Goal: Task Accomplishment & Management: Complete application form

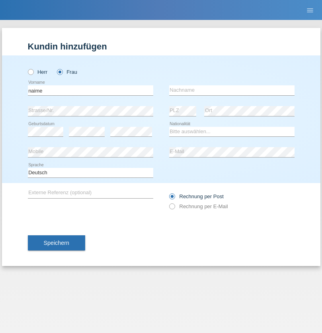
type input "naime"
click at [232, 90] on input "text" at bounding box center [232, 90] width 126 height 10
type input "llugiqi"
select select "CH"
radio input "true"
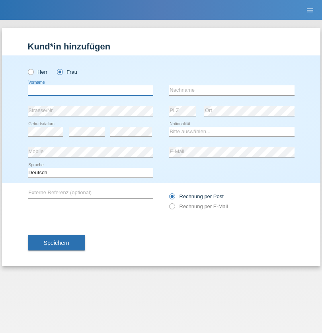
click at [90, 90] on input "text" at bounding box center [91, 90] width 126 height 10
type input "Shanas"
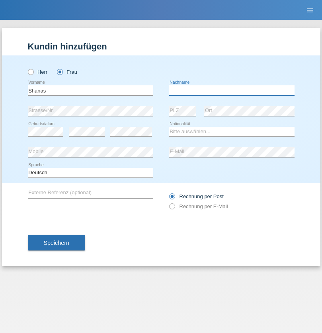
click at [232, 90] on input "text" at bounding box center [232, 90] width 126 height 10
type input "Baranati"
select select "CH"
radio input "true"
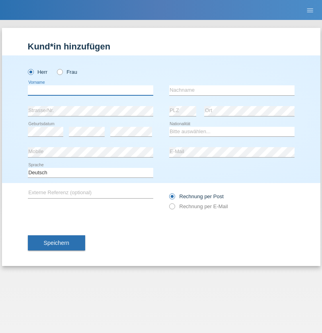
click at [90, 90] on input "text" at bounding box center [91, 90] width 126 height 10
type input "Khoshnaw"
click at [232, 90] on input "text" at bounding box center [232, 90] width 126 height 10
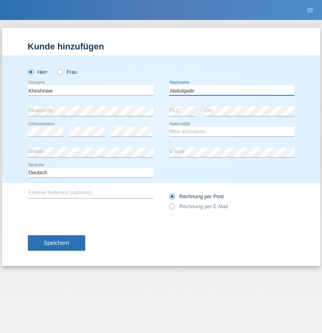
type input "Abdulqadir"
select select "IR"
select select "C"
select select "03"
select select "09"
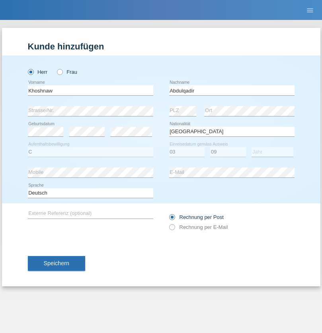
select select "2015"
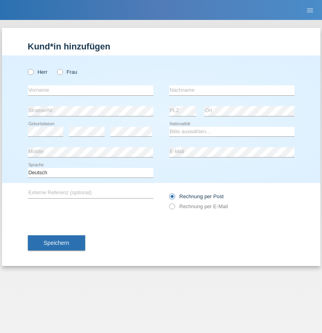
radio input "true"
click at [90, 90] on input "text" at bounding box center [91, 90] width 126 height 10
type input "Mustafa"
click at [232, 90] on input "text" at bounding box center [232, 90] width 126 height 10
type input "Sokol"
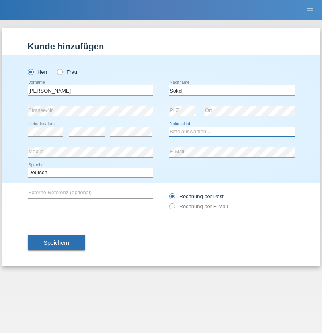
select select "XK"
select select "C"
select select "02"
select select "08"
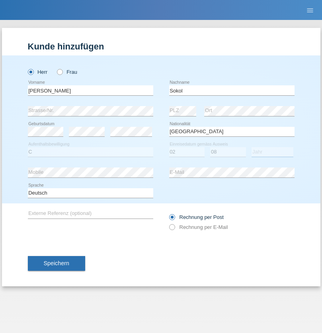
select select "1988"
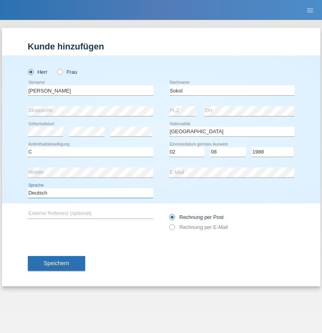
select select "en"
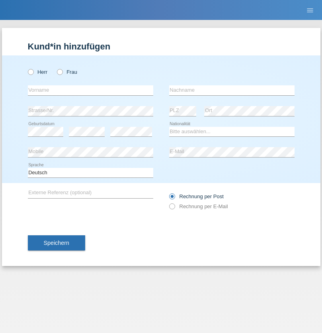
radio input "true"
click at [90, 90] on input "text" at bounding box center [91, 90] width 126 height 10
type input "Mustafa"
click at [232, 90] on input "text" at bounding box center [232, 90] width 126 height 10
type input "Sokol"
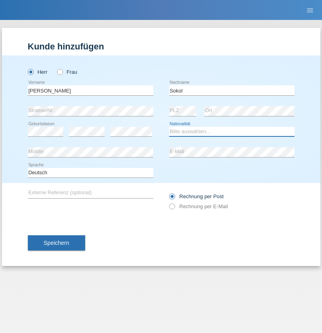
select select "XK"
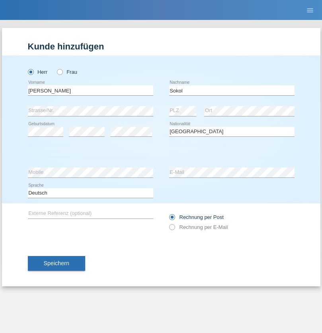
select select "C"
select select "02"
select select "08"
select select "1988"
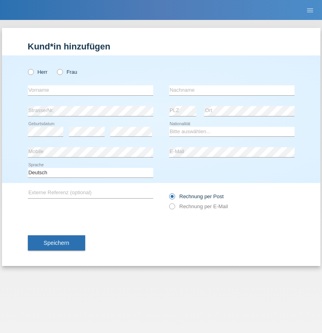
radio input "true"
click at [90, 90] on input "text" at bounding box center [91, 90] width 126 height 10
type input "[PERSON_NAME]"
click at [232, 90] on input "text" at bounding box center [232, 90] width 126 height 10
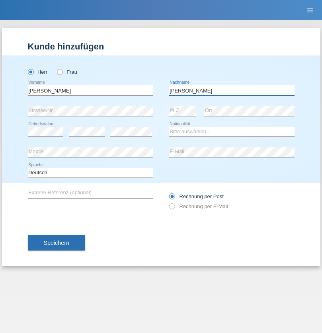
type input "[PERSON_NAME]"
select select "PL"
select select "C"
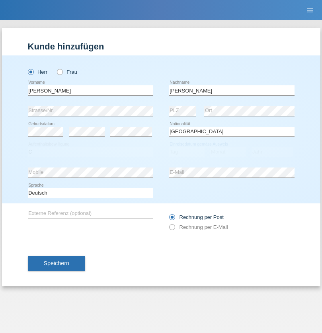
select select "11"
select select "01"
select select "2007"
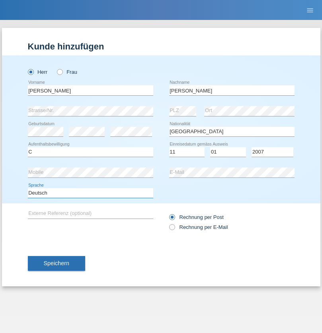
select select "en"
